Goal: Task Accomplishment & Management: Use online tool/utility

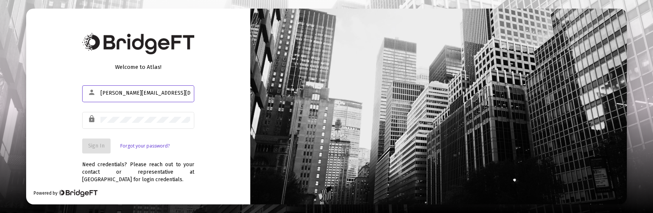
type input "[PERSON_NAME][EMAIL_ADDRESS][DOMAIN_NAME]"
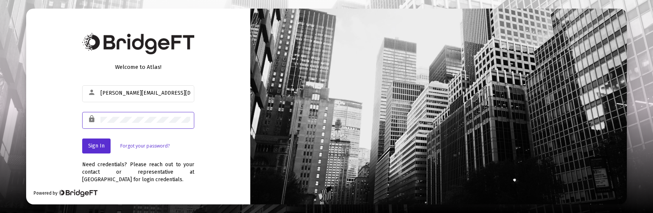
click at [82, 138] on button "Sign In" at bounding box center [96, 145] width 28 height 15
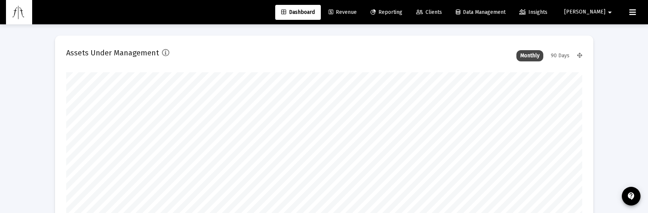
type input "[DATE]"
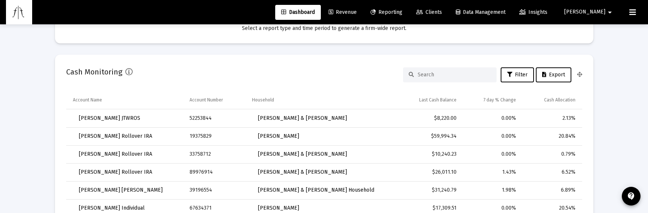
scroll to position [561, 0]
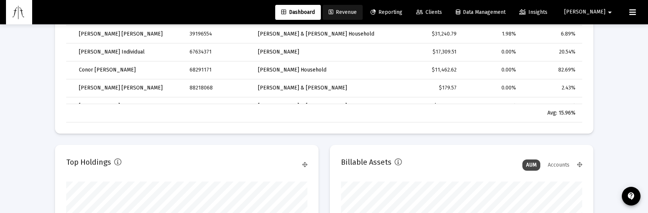
click at [356, 10] on span "Revenue" at bounding box center [342, 12] width 28 height 6
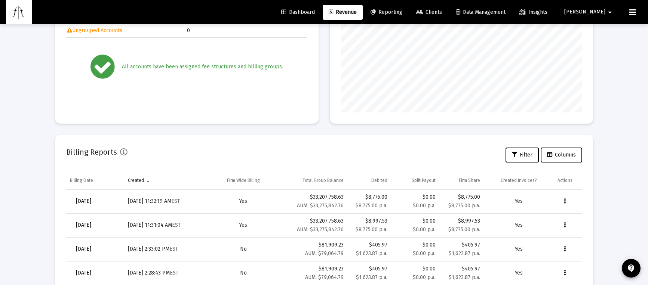
scroll to position [207, 0]
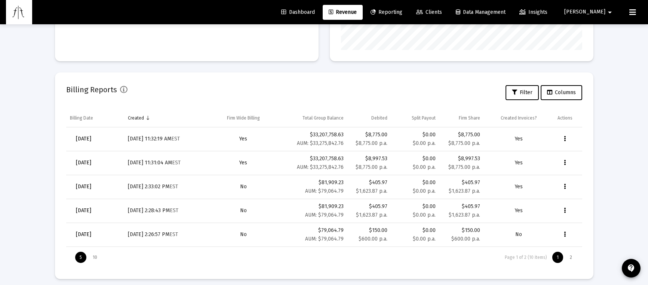
click at [564, 141] on icon "Data grid" at bounding box center [564, 139] width 2 height 9
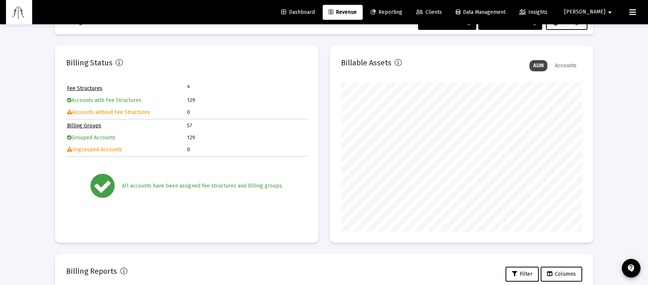
scroll to position [0, 0]
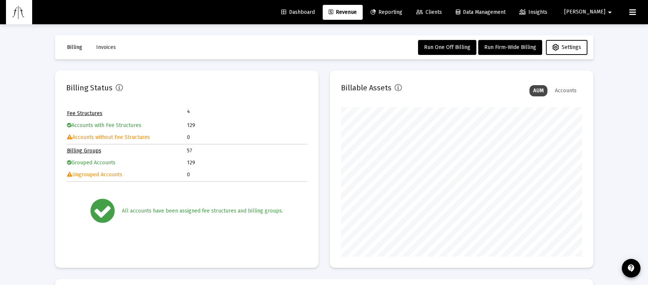
click at [565, 89] on div at bounding box center [324, 142] width 648 height 285
click at [569, 89] on div "Accounts" at bounding box center [565, 90] width 29 height 11
click at [540, 92] on div "AUM" at bounding box center [538, 90] width 18 height 11
click at [315, 10] on span "Dashboard" at bounding box center [298, 12] width 34 height 6
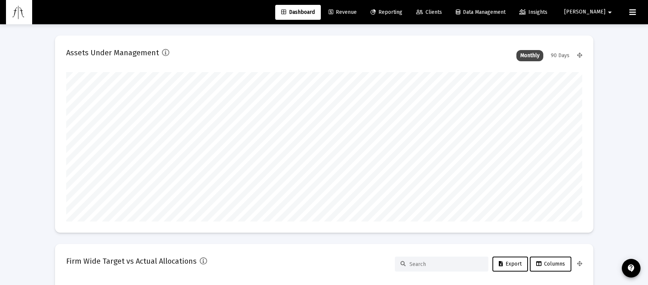
click at [362, 9] on link "Revenue" at bounding box center [342, 12] width 40 height 15
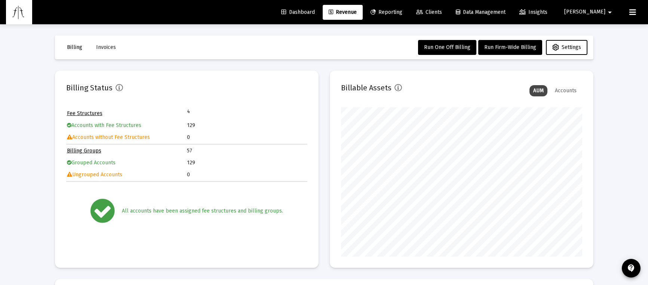
scroll to position [149, 241]
click at [504, 46] on span "Run Firm-Wide Billing" at bounding box center [510, 47] width 52 height 6
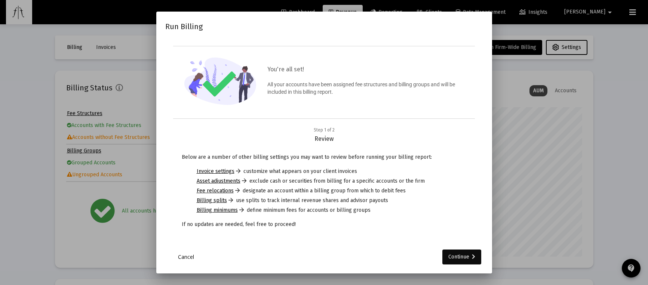
click at [457, 212] on div "Continue" at bounding box center [461, 257] width 27 height 15
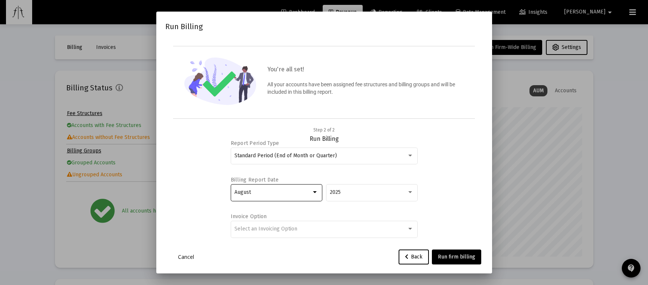
click at [317, 190] on div at bounding box center [314, 192] width 7 height 6
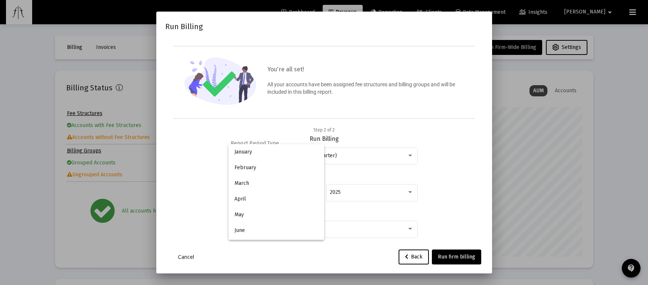
scroll to position [70, 0]
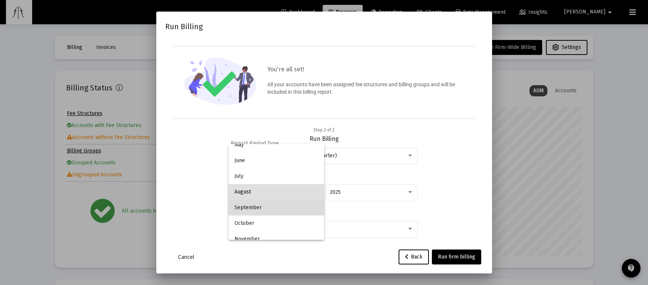
click at [293, 208] on span "September" at bounding box center [276, 208] width 84 height 16
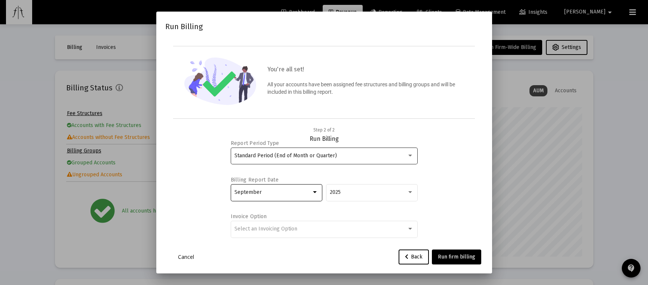
click at [285, 157] on span "Standard Period (End of Month or Quarter)" at bounding box center [285, 155] width 102 height 6
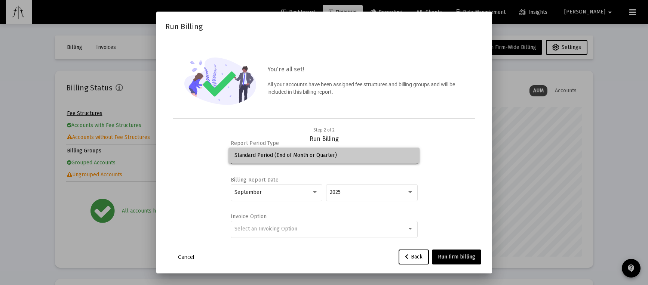
click at [285, 157] on span "Standard Period (End of Month or Quarter)" at bounding box center [323, 156] width 179 height 16
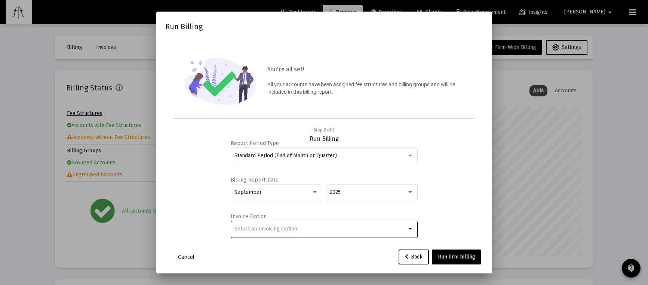
click at [296, 212] on span "Select an Invoicing Option" at bounding box center [265, 229] width 63 height 6
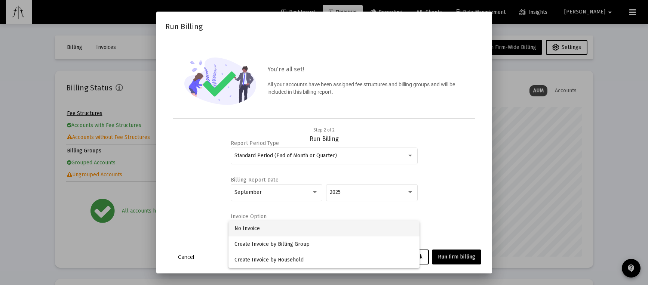
click at [296, 212] on span "No Invoice" at bounding box center [323, 229] width 179 height 16
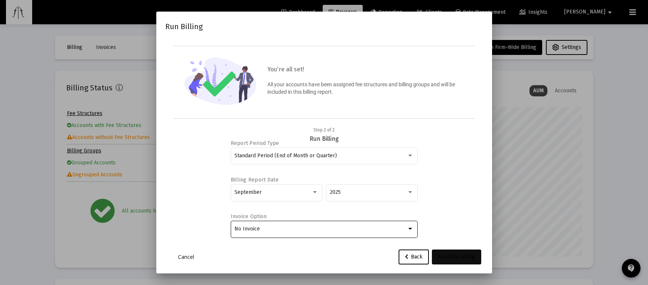
click at [460, 212] on span "Run firm billing" at bounding box center [456, 257] width 37 height 6
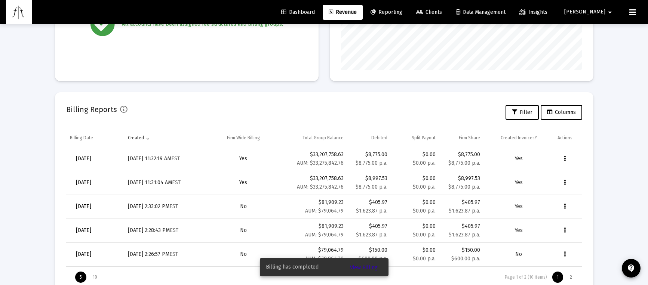
scroll to position [212, 0]
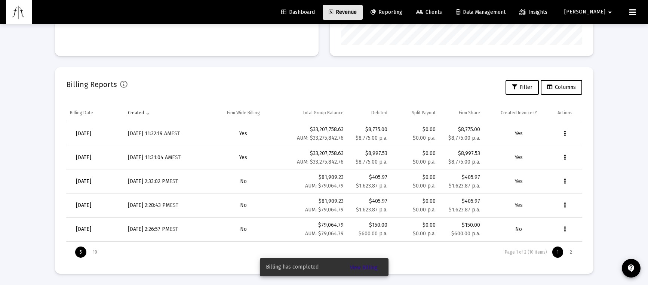
click at [356, 12] on span "Revenue" at bounding box center [342, 12] width 28 height 6
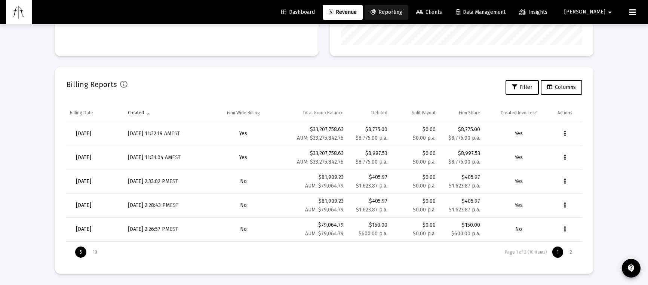
click at [402, 11] on span "Reporting" at bounding box center [386, 12] width 32 height 6
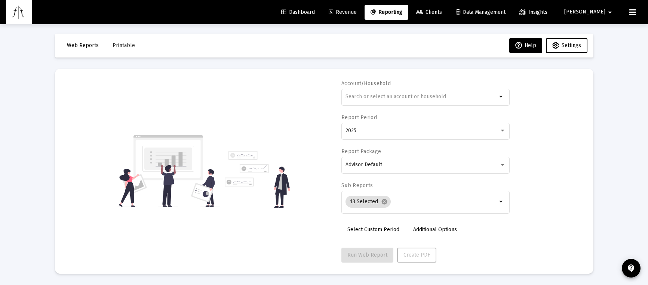
scroll to position [2, 0]
click at [356, 10] on span "Revenue" at bounding box center [342, 12] width 28 height 6
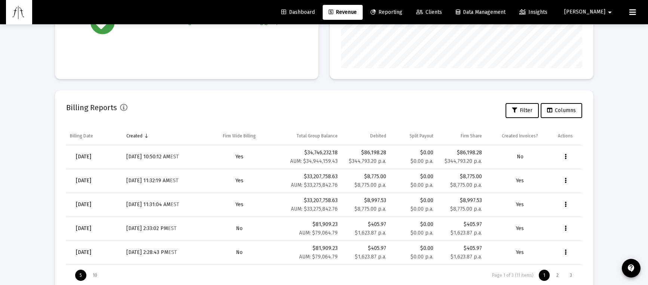
scroll to position [212, 0]
